Goal: Task Accomplishment & Management: Use online tool/utility

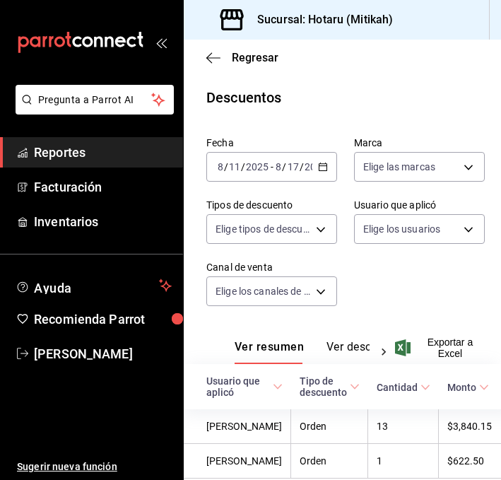
scroll to position [91, 0]
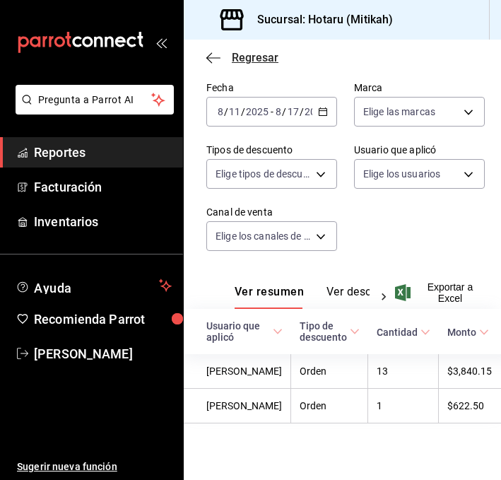
click at [215, 58] on icon "button" at bounding box center [213, 58] width 14 height 13
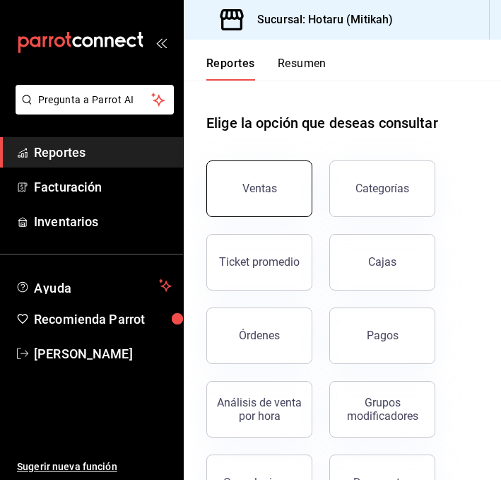
click at [238, 194] on button "Ventas" at bounding box center [259, 188] width 106 height 57
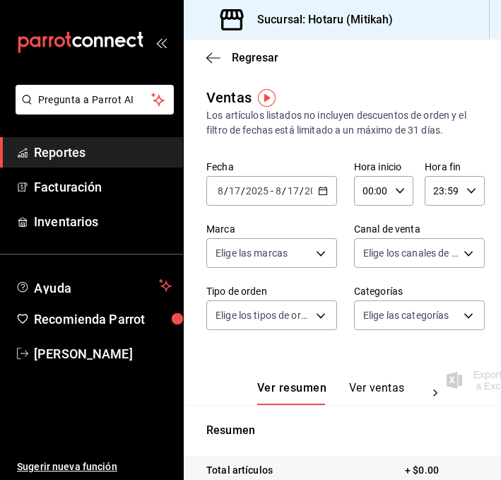
click at [326, 189] on \(Stroke\) "button" at bounding box center [323, 189] width 8 height 1
click at [347, 118] on div "Los artículos listados no incluyen descuentos de orden y el filtro de fechas es…" at bounding box center [342, 123] width 272 height 30
click at [372, 397] on button "Ver ventas" at bounding box center [377, 393] width 56 height 24
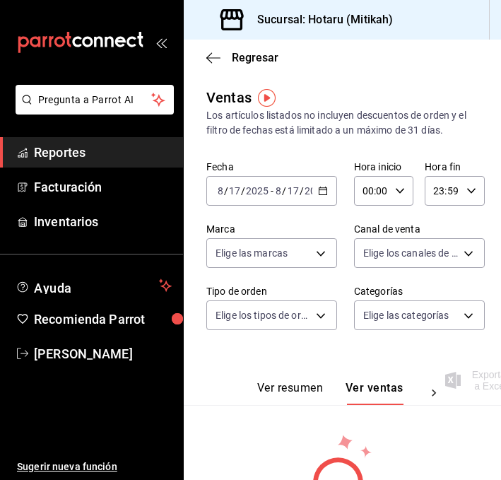
click at [326, 190] on \(Stroke\) "button" at bounding box center [323, 191] width 8 height 8
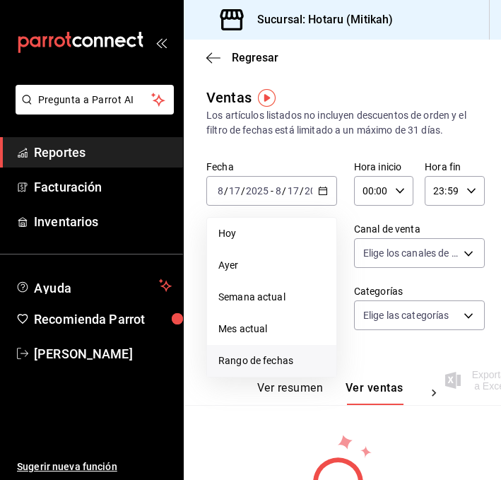
click at [236, 366] on span "Rango de fechas" at bounding box center [271, 360] width 107 height 15
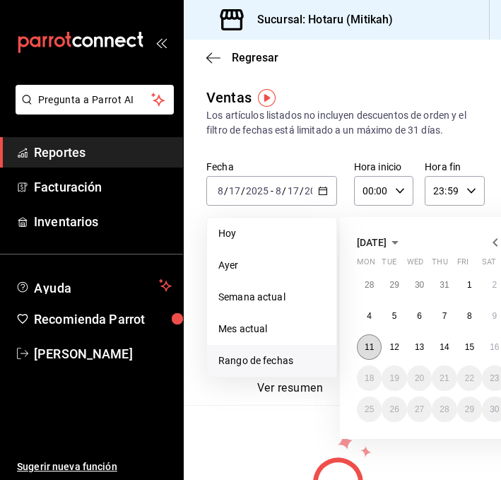
click at [367, 350] on abbr "11" at bounding box center [369, 347] width 9 height 10
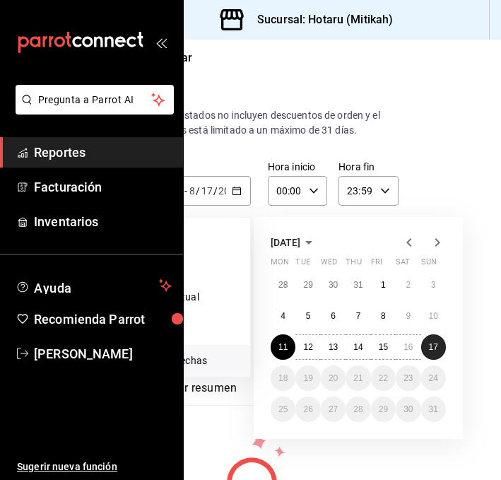
click at [439, 356] on button "17" at bounding box center [433, 346] width 25 height 25
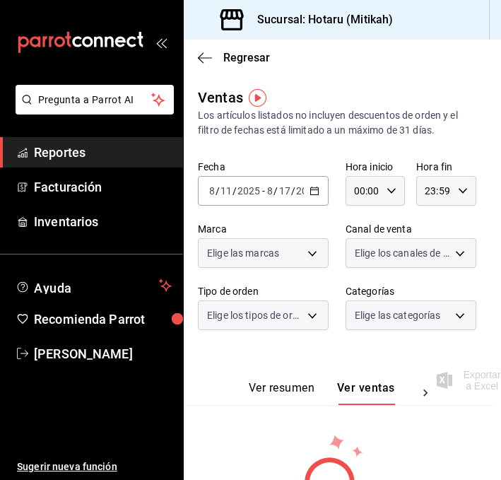
scroll to position [0, 9]
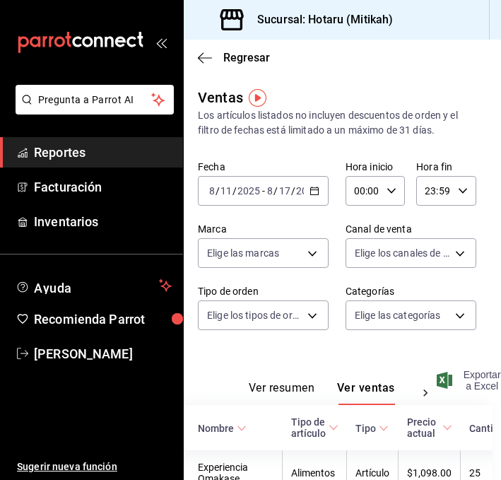
click at [472, 374] on span "Exportar a Excel" at bounding box center [469, 380] width 61 height 23
